Goal: Use online tool/utility

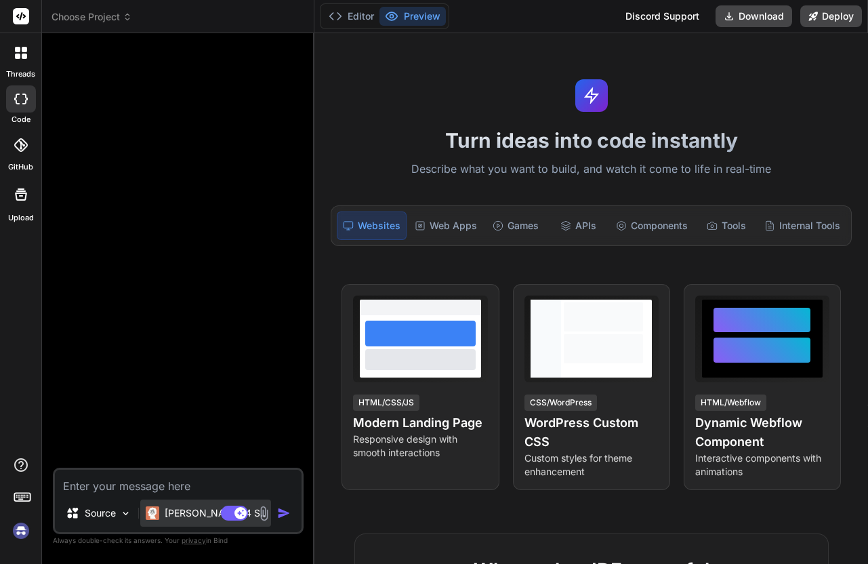
click at [193, 514] on p "[PERSON_NAME] 4 S.." at bounding box center [215, 513] width 101 height 14
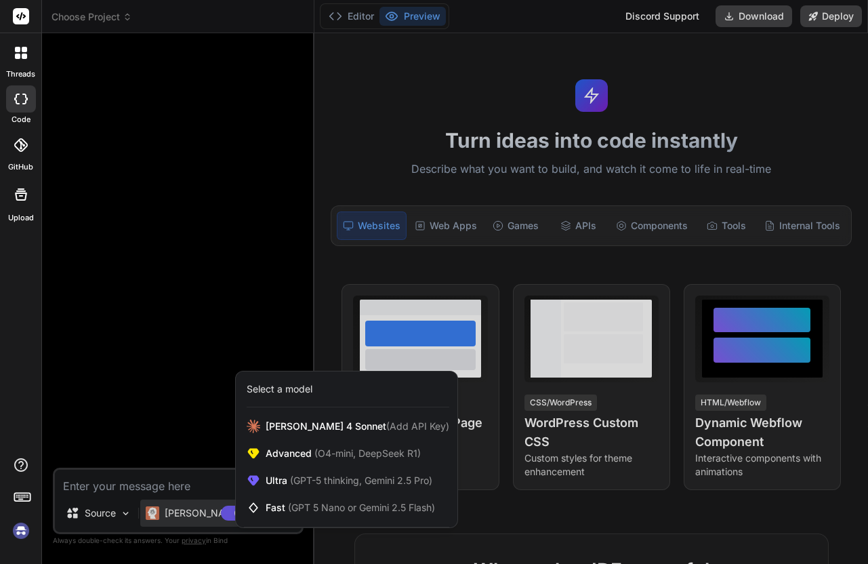
click at [179, 413] on div at bounding box center [434, 282] width 868 height 564
type textarea "x"
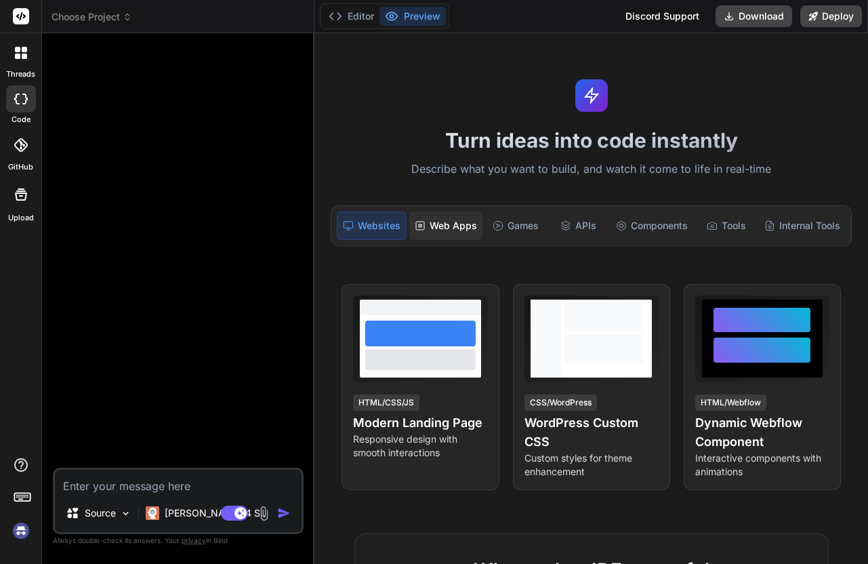
click at [439, 226] on div "Web Apps" at bounding box center [445, 225] width 73 height 28
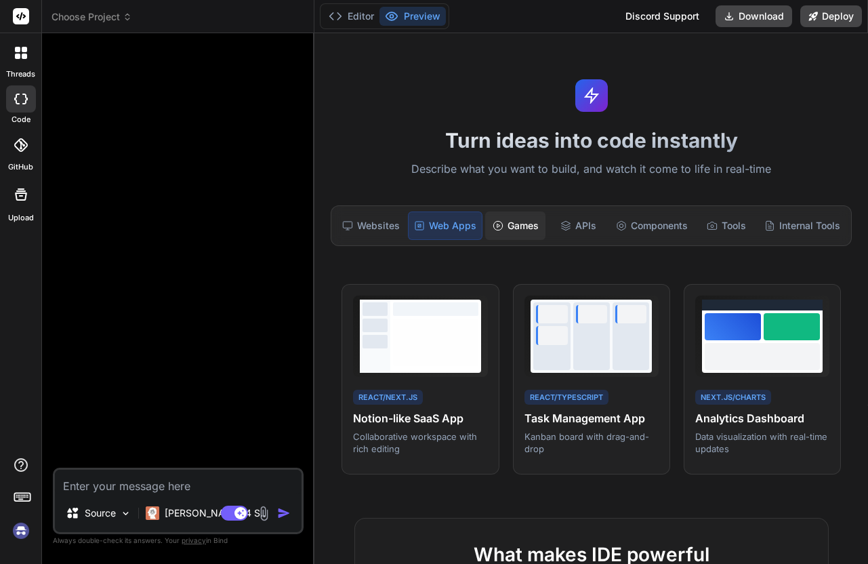
click at [529, 227] on div "Games" at bounding box center [515, 225] width 60 height 28
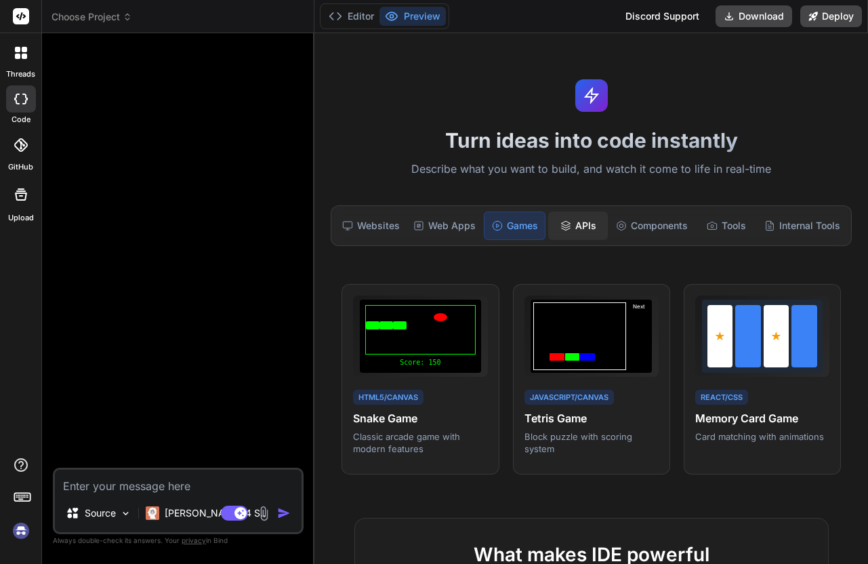
click at [596, 216] on div "APIs" at bounding box center [578, 225] width 60 height 28
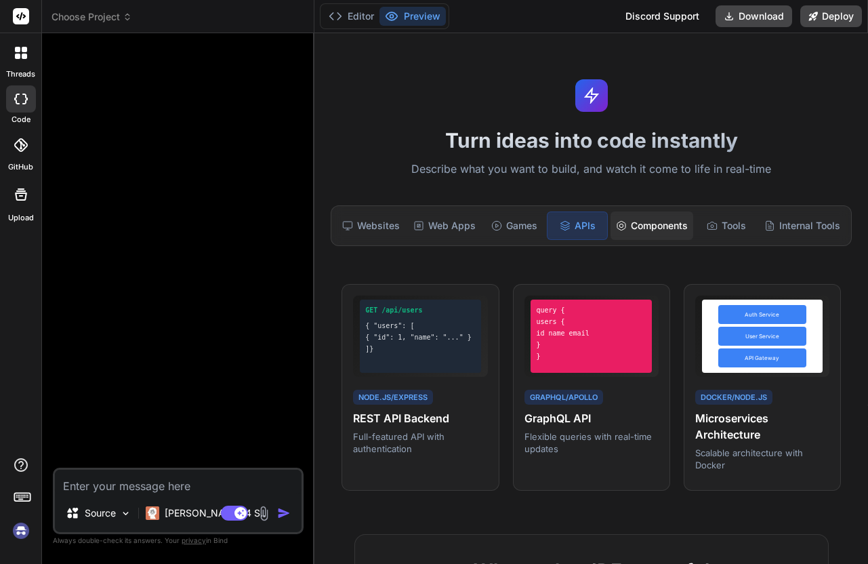
click at [637, 218] on div "Components" at bounding box center [652, 225] width 83 height 28
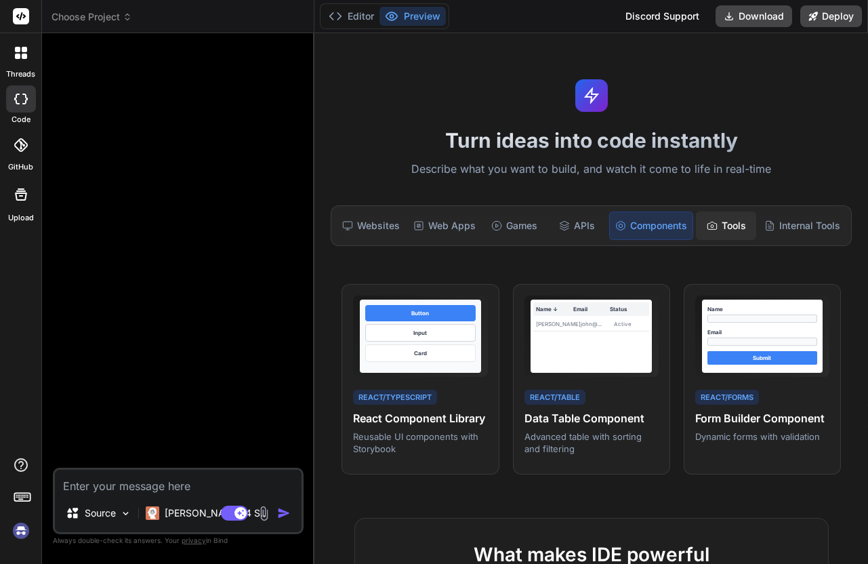
drag, startPoint x: 721, startPoint y: 231, endPoint x: 742, endPoint y: 231, distance: 20.3
click at [723, 231] on div "Tools" at bounding box center [726, 225] width 60 height 28
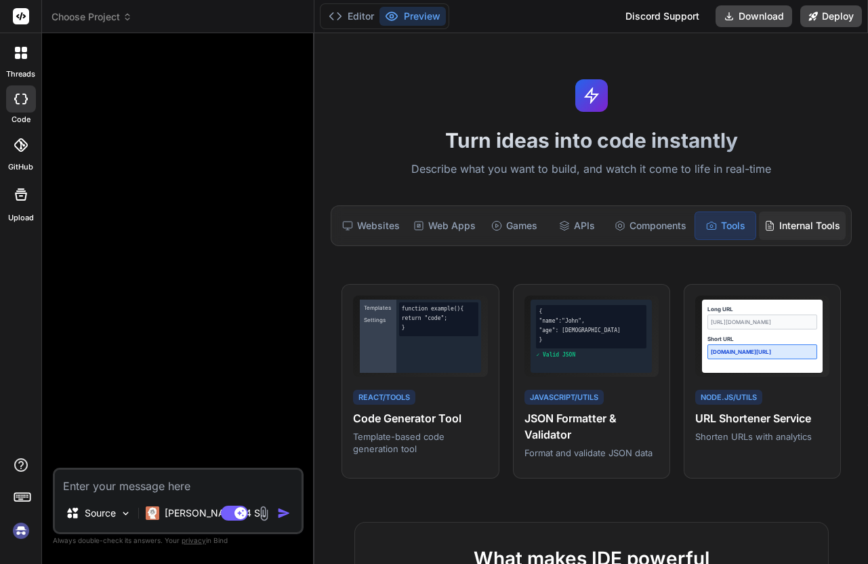
click at [793, 226] on div "Internal Tools" at bounding box center [802, 225] width 87 height 28
